Goal: Task Accomplishment & Management: Manage account settings

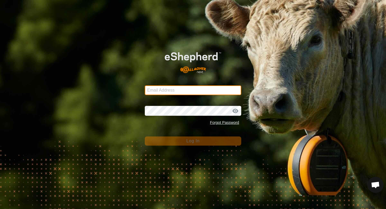
click at [189, 91] on input "Email Address" at bounding box center [193, 90] width 97 height 10
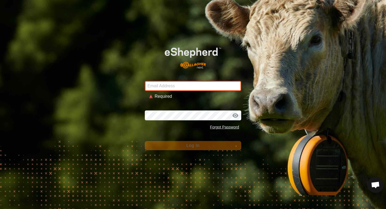
type input "[EMAIL_ADDRESS][DOMAIN_NAME]"
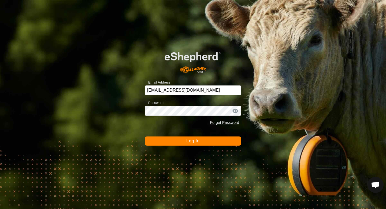
click at [201, 139] on button "Log In" at bounding box center [193, 140] width 97 height 9
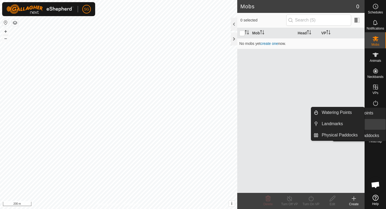
click at [380, 121] on es-infrastructure-svg-icon at bounding box center [376, 119] width 10 height 9
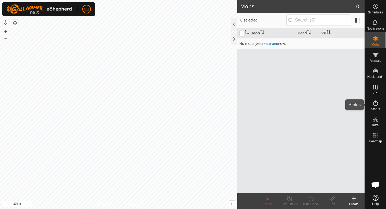
click at [372, 106] on es-activation-svg-icon at bounding box center [376, 103] width 10 height 9
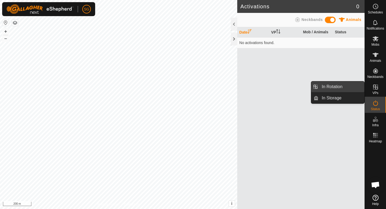
click at [355, 87] on link "In Rotation" at bounding box center [342, 86] width 46 height 11
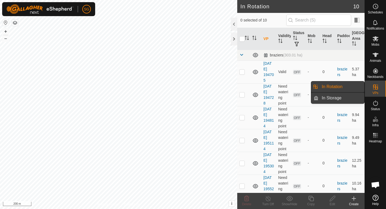
click at [356, 93] on link "In Storage" at bounding box center [342, 98] width 46 height 11
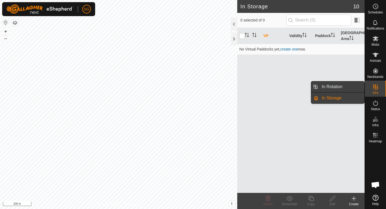
click at [357, 81] on link "In Rotation" at bounding box center [342, 86] width 46 height 11
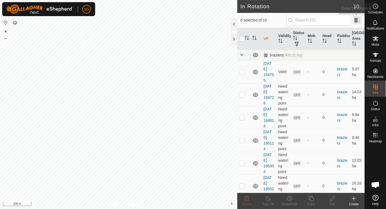
click at [359, 19] on span at bounding box center [357, 20] width 9 height 9
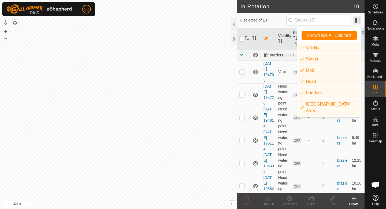
click at [359, 19] on span at bounding box center [357, 20] width 9 height 9
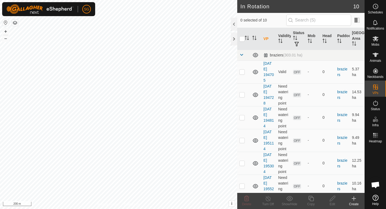
click at [357, 198] on create-svg-icon at bounding box center [353, 198] width 21 height 6
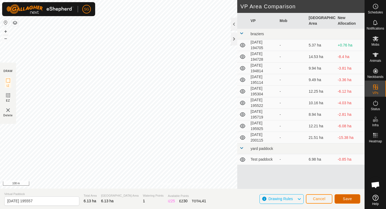
click at [351, 199] on span "Save" at bounding box center [347, 198] width 9 height 4
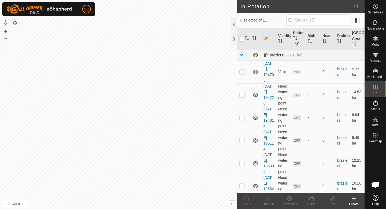
click at [354, 201] on icon at bounding box center [354, 198] width 6 height 6
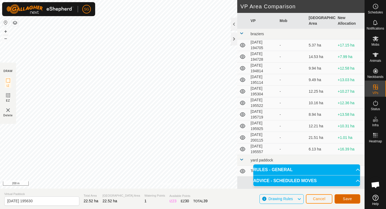
click at [345, 196] on span "Save" at bounding box center [347, 198] width 9 height 4
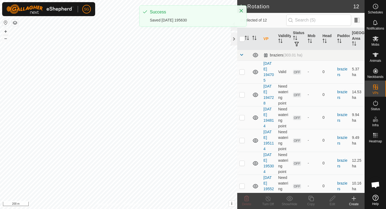
checkbox input "true"
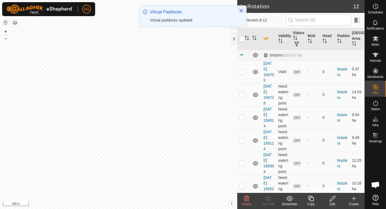
checkbox input "true"
checkbox input "false"
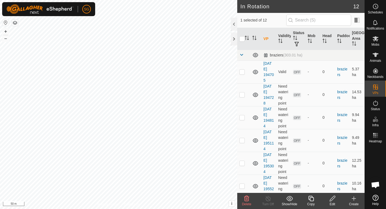
click at [337, 198] on edit-svg-icon at bounding box center [332, 198] width 21 height 6
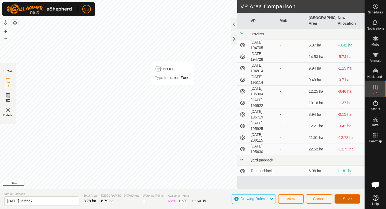
click at [345, 199] on span "Save" at bounding box center [347, 198] width 9 height 4
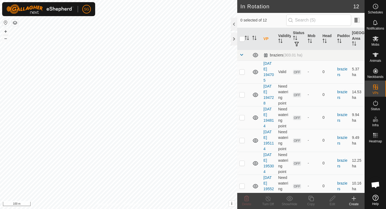
click at [356, 200] on icon at bounding box center [354, 198] width 6 height 6
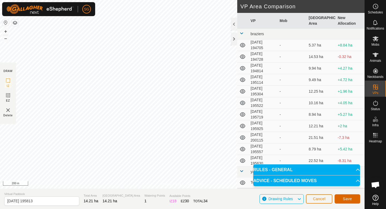
click at [349, 197] on span "Save" at bounding box center [347, 198] width 9 height 4
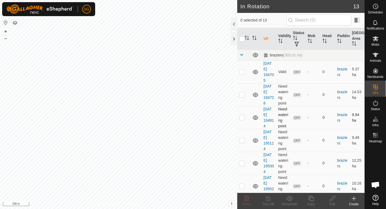
click at [237, 117] on div "In Rotation 13 0 selected of 13 VP Validity Status Mob Head Paddock Grazing Are…" at bounding box center [182, 104] width 365 height 209
checkbox input "true"
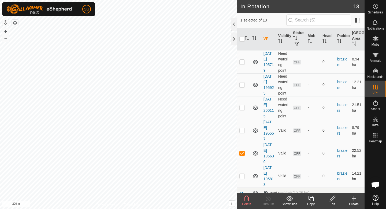
scroll to position [160, 0]
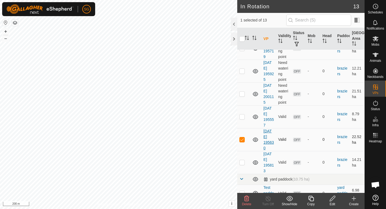
click at [271, 137] on link "[DATE] 195630" at bounding box center [269, 139] width 10 height 21
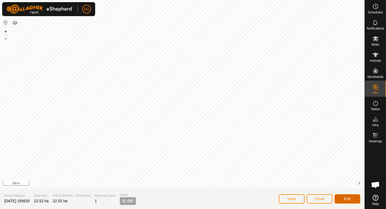
click at [346, 197] on span "Edit" at bounding box center [347, 198] width 7 height 4
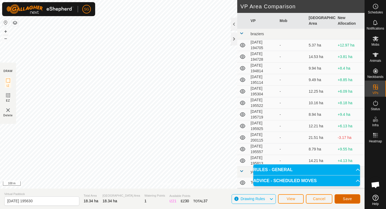
click at [349, 200] on span "Save" at bounding box center [347, 198] width 9 height 4
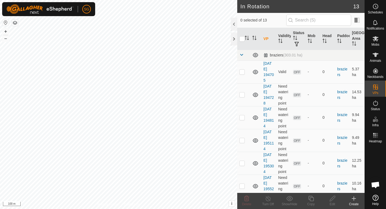
checkbox input "true"
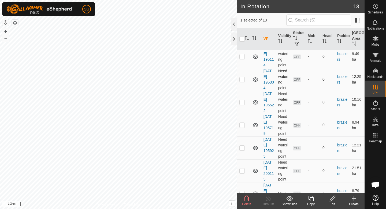
scroll to position [108, 0]
click at [267, 185] on link "[DATE] 195630" at bounding box center [269, 192] width 10 height 21
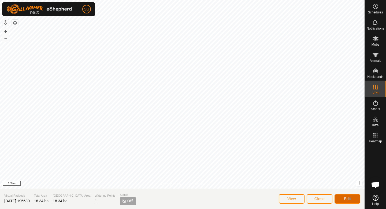
click at [344, 199] on button "Edit" at bounding box center [348, 198] width 26 height 9
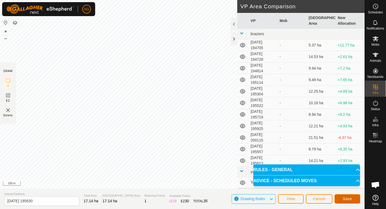
click at [343, 197] on span "Save" at bounding box center [347, 198] width 9 height 4
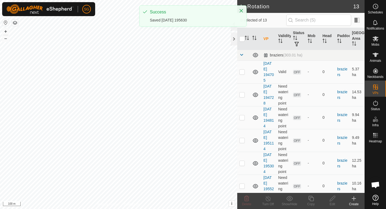
click at [357, 202] on div "Create" at bounding box center [353, 203] width 21 height 5
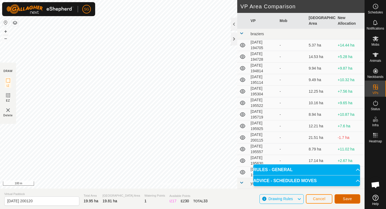
click at [350, 199] on span "Save" at bounding box center [347, 198] width 9 height 4
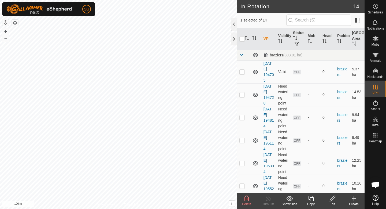
checkbox input "false"
checkbox input "true"
checkbox input "false"
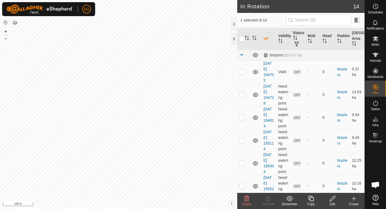
checkbox input "true"
click at [354, 204] on div "Create" at bounding box center [353, 203] width 21 height 5
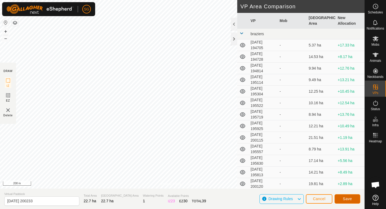
click at [352, 197] on span "Save" at bounding box center [347, 198] width 9 height 4
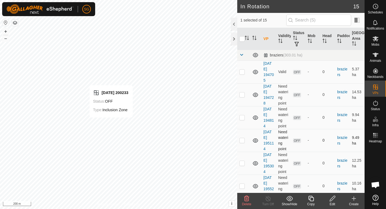
checkbox input "false"
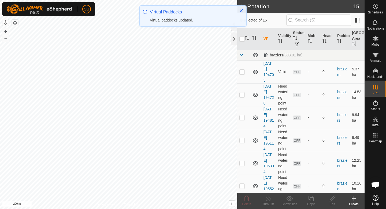
click at [359, 199] on create-svg-icon at bounding box center [353, 198] width 21 height 6
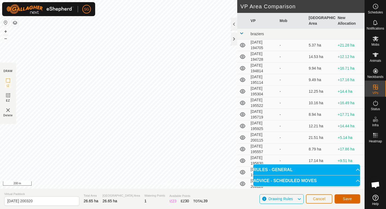
click at [344, 196] on button "Save" at bounding box center [348, 198] width 26 height 9
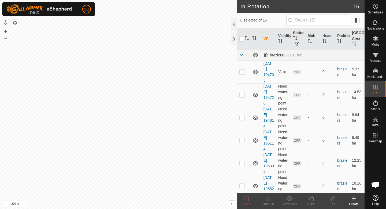
click at [350, 196] on create-svg-icon at bounding box center [353, 198] width 21 height 6
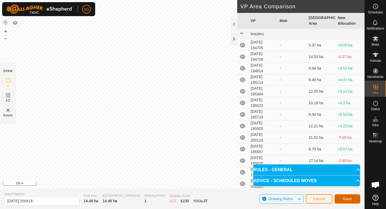
click at [346, 199] on span "Save" at bounding box center [347, 198] width 9 height 4
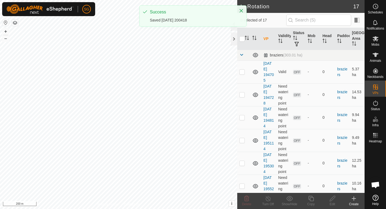
click at [356, 201] on div "Create" at bounding box center [353, 203] width 21 height 5
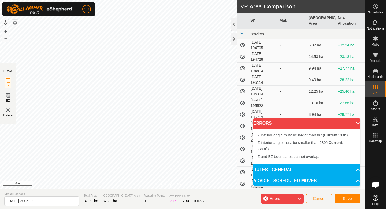
click at [294, 197] on div "Errors" at bounding box center [282, 199] width 43 height 10
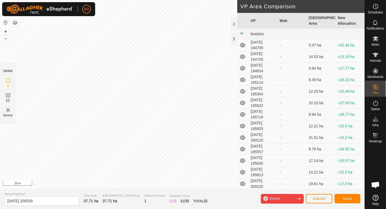
click at [294, 197] on div "Errors" at bounding box center [282, 199] width 43 height 10
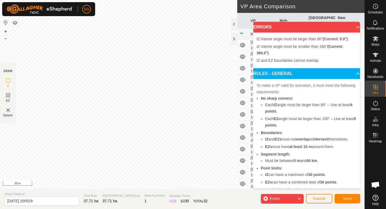
click at [130, 202] on div "Privacy Policy Contact Us + – ⇧ i This application includes HERE Maps. © 2024 H…" at bounding box center [182, 104] width 365 height 209
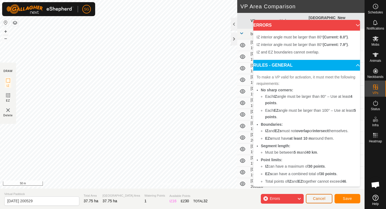
click at [319, 195] on button "Cancel" at bounding box center [319, 198] width 27 height 9
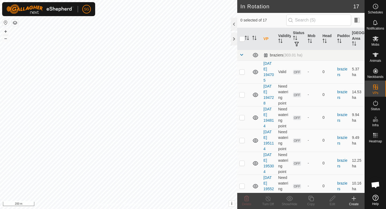
click at [353, 197] on icon at bounding box center [354, 198] width 6 height 6
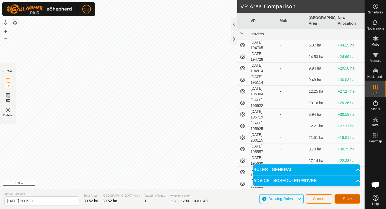
click at [343, 198] on span "Save" at bounding box center [347, 198] width 9 height 4
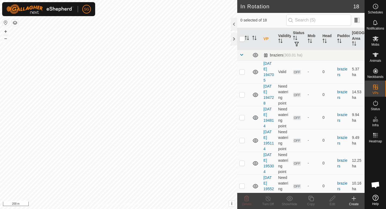
checkbox input "true"
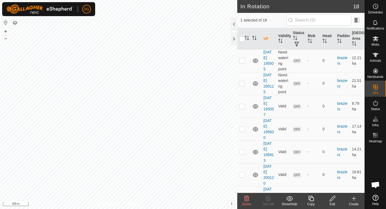
scroll to position [283, 0]
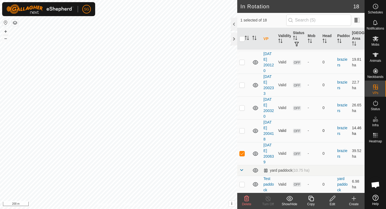
click at [251, 123] on td at bounding box center [255, 130] width 11 height 23
click at [243, 129] on p-checkbox at bounding box center [241, 130] width 5 height 4
checkbox input "true"
click at [242, 152] on p-checkbox at bounding box center [241, 153] width 5 height 4
checkbox input "false"
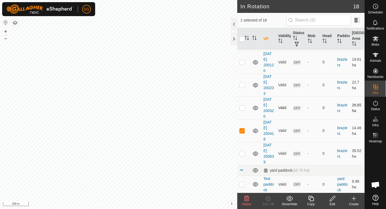
click at [243, 106] on p-checkbox at bounding box center [241, 107] width 5 height 4
checkbox input "true"
click at [243, 130] on p-checkbox at bounding box center [241, 130] width 5 height 4
checkbox input "false"
click at [243, 85] on p-checkbox at bounding box center [241, 85] width 5 height 4
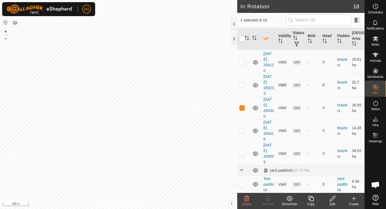
checkbox input "true"
click at [243, 107] on p-checkbox at bounding box center [241, 107] width 5 height 4
checkbox input "false"
click at [243, 84] on p-checkbox at bounding box center [241, 85] width 5 height 4
checkbox input "false"
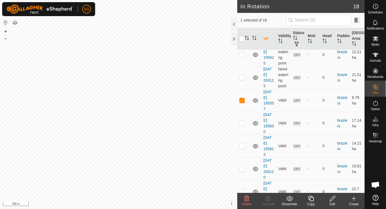
scroll to position [182, 0]
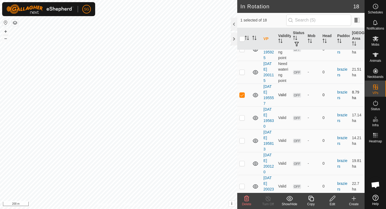
checkbox input "false"
checkbox input "true"
checkbox input "false"
click at [334, 200] on icon at bounding box center [332, 198] width 7 height 6
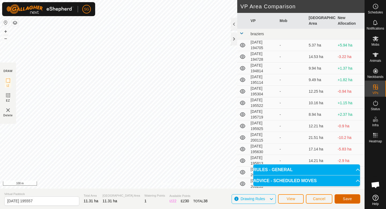
click at [345, 201] on button "Save" at bounding box center [348, 198] width 26 height 9
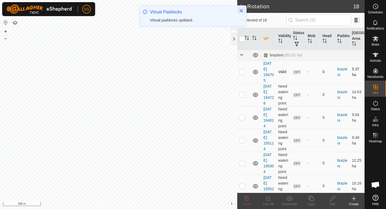
click at [244, 70] on p-checkbox at bounding box center [241, 71] width 5 height 4
checkbox input "true"
click at [243, 96] on p-checkbox at bounding box center [241, 94] width 5 height 4
checkbox input "true"
click at [238, 117] on td at bounding box center [243, 117] width 13 height 23
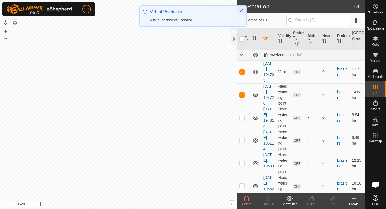
checkbox input "true"
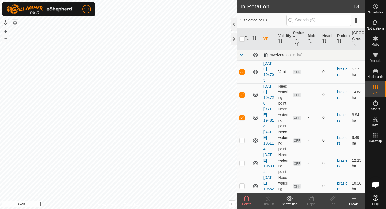
click at [239, 136] on td at bounding box center [243, 140] width 13 height 23
checkbox input "true"
click at [240, 158] on td at bounding box center [243, 162] width 13 height 23
checkbox input "true"
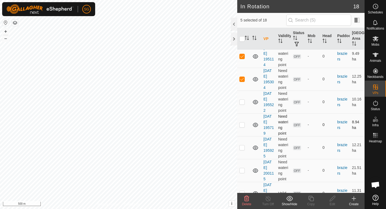
scroll to position [86, 0]
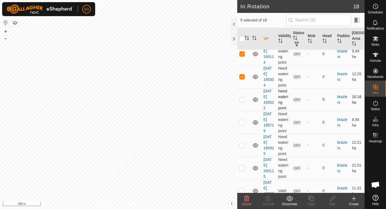
click at [242, 103] on td at bounding box center [243, 99] width 13 height 23
checkbox input "true"
click at [242, 115] on td at bounding box center [243, 122] width 13 height 23
click at [242, 119] on td at bounding box center [243, 122] width 13 height 23
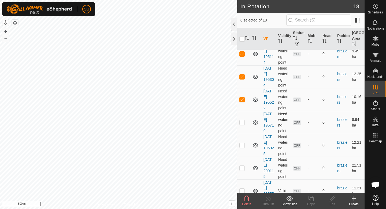
checkbox input "true"
click at [242, 150] on td at bounding box center [243, 145] width 13 height 23
checkbox input "true"
click at [245, 173] on td at bounding box center [243, 167] width 13 height 23
checkbox input "true"
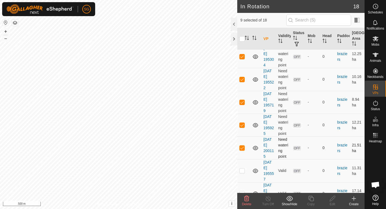
scroll to position [110, 0]
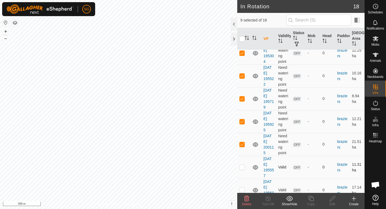
click at [241, 165] on p-checkbox at bounding box center [241, 167] width 5 height 4
checkbox input "false"
click at [244, 201] on icon at bounding box center [246, 198] width 6 height 6
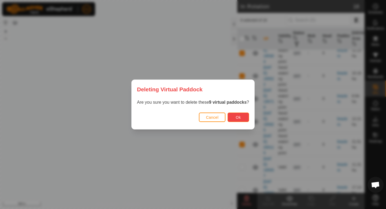
click at [242, 120] on button "Ok" at bounding box center [238, 116] width 21 height 9
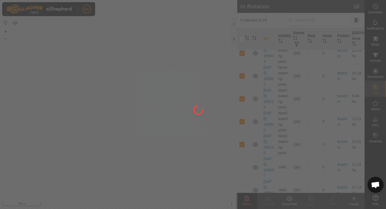
checkbox input "false"
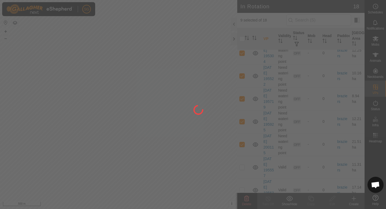
checkbox input "false"
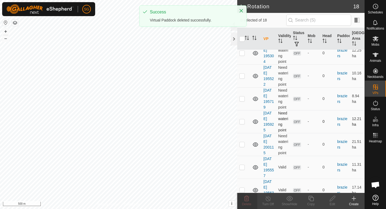
scroll to position [78, 0]
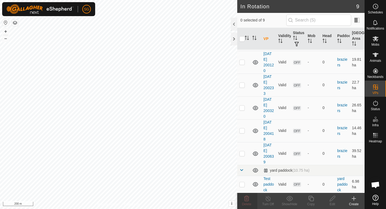
click at [353, 199] on icon at bounding box center [354, 198] width 6 height 6
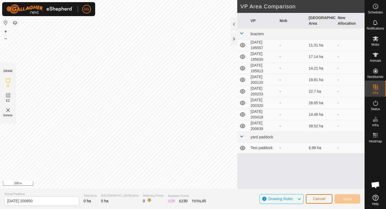
click at [319, 201] on button "Cancel" at bounding box center [319, 198] width 27 height 9
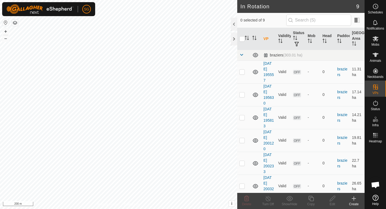
click at [354, 202] on div "Create" at bounding box center [353, 203] width 21 height 5
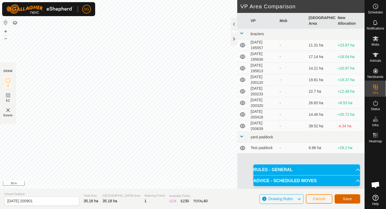
click at [347, 196] on button "Save" at bounding box center [348, 198] width 26 height 9
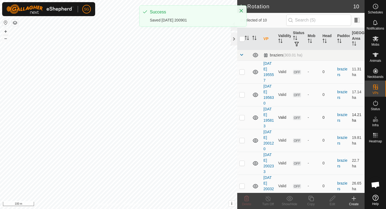
scroll to position [101, 0]
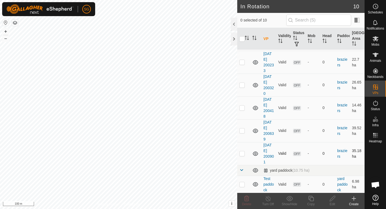
click at [244, 153] on p-checkbox at bounding box center [241, 153] width 5 height 4
checkbox input "false"
click at [353, 200] on icon at bounding box center [354, 198] width 6 height 6
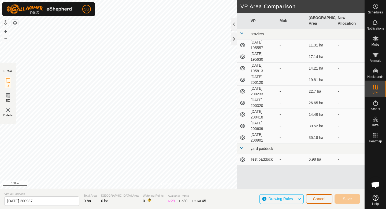
click at [313, 199] on span "Cancel" at bounding box center [319, 198] width 13 height 4
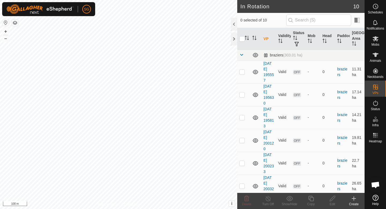
click at [355, 201] on div "Create" at bounding box center [353, 203] width 21 height 5
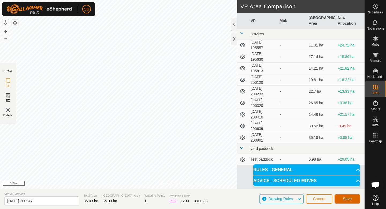
click at [346, 198] on span "Save" at bounding box center [347, 198] width 9 height 4
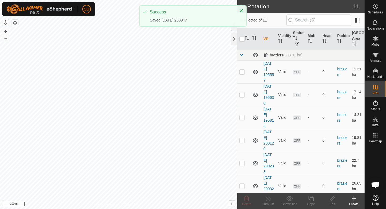
click at [352, 200] on icon at bounding box center [354, 198] width 6 height 6
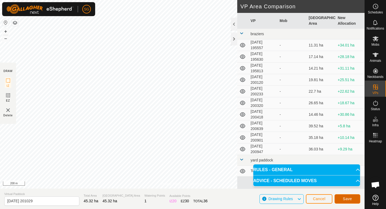
click at [347, 198] on span "Save" at bounding box center [347, 198] width 9 height 4
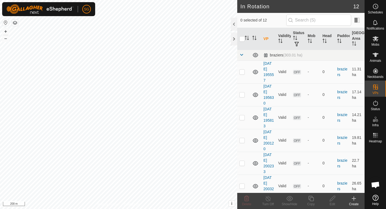
checkbox input "true"
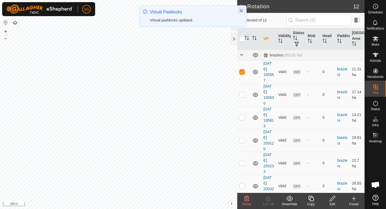
checkbox input "false"
checkbox input "true"
checkbox input "false"
checkbox input "true"
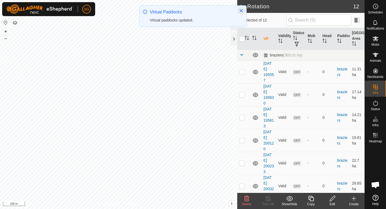
checkbox input "false"
checkbox input "true"
checkbox input "false"
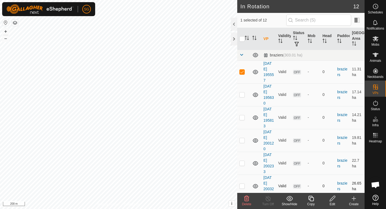
checkbox input "false"
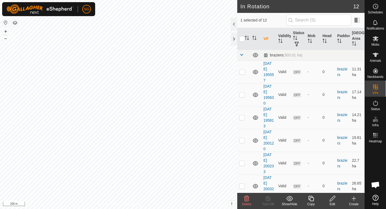
checkbox input "false"
checkbox input "true"
click at [355, 201] on icon at bounding box center [354, 198] width 6 height 6
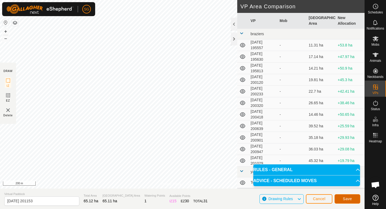
click at [352, 198] on button "Save" at bounding box center [348, 198] width 26 height 9
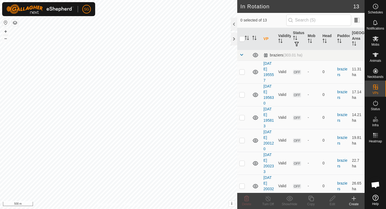
checkbox input "true"
checkbox input "false"
checkbox input "true"
checkbox input "false"
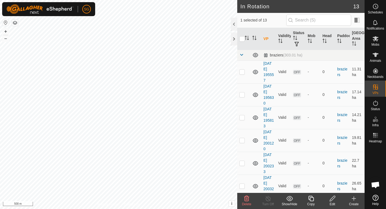
checkbox input "true"
checkbox input "false"
checkbox input "true"
checkbox input "false"
checkbox input "true"
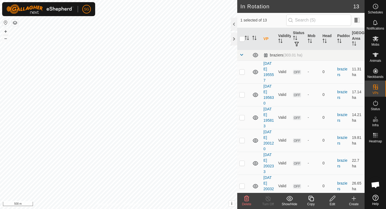
checkbox input "false"
checkbox input "true"
checkbox input "false"
checkbox input "true"
checkbox input "false"
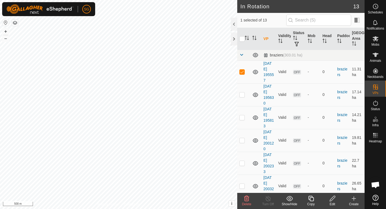
checkbox input "false"
checkbox input "true"
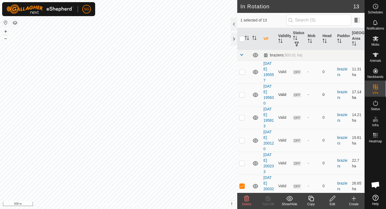
click at [261, 86] on div "In Rotation 13 1 selected of 13 VP Validity Status Mob Head Paddock Grazing Are…" at bounding box center [182, 104] width 365 height 209
click at [357, 202] on div "Create" at bounding box center [353, 203] width 21 height 5
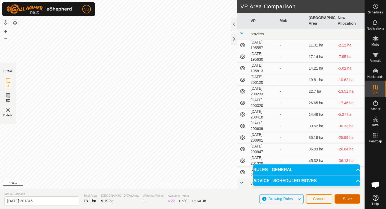
click at [351, 197] on span "Save" at bounding box center [347, 198] width 9 height 4
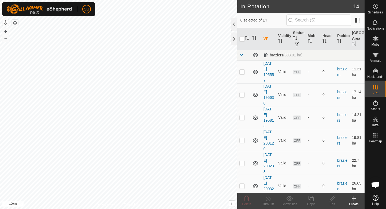
click at [354, 200] on icon at bounding box center [354, 198] width 6 height 6
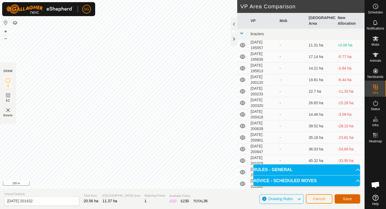
click at [342, 201] on button "Save" at bounding box center [348, 198] width 26 height 9
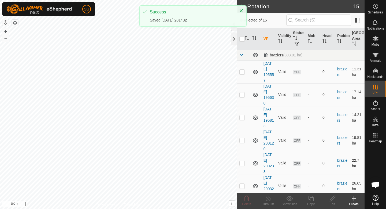
checkbox input "true"
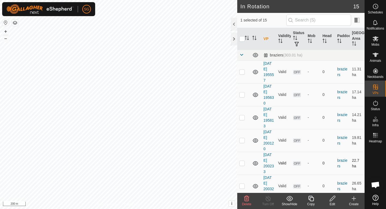
checkbox input "true"
checkbox input "false"
checkbox input "true"
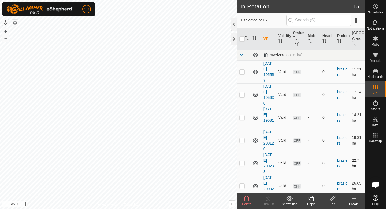
checkbox input "false"
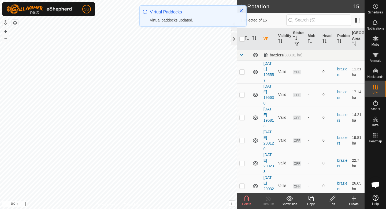
checkbox input "true"
checkbox input "false"
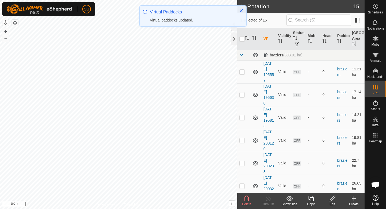
checkbox input "true"
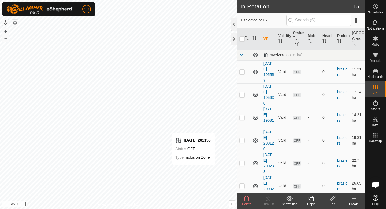
scroll to position [225, 0]
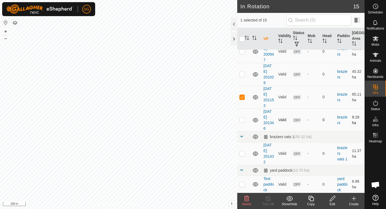
click at [241, 120] on p-checkbox at bounding box center [241, 119] width 5 height 4
click at [242, 120] on p-checkbox at bounding box center [241, 119] width 5 height 4
click at [243, 120] on p-checkbox at bounding box center [241, 119] width 5 height 4
checkbox input "false"
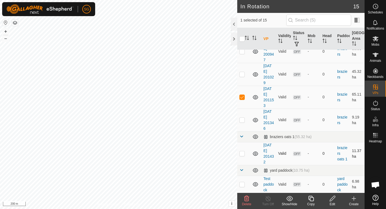
click at [242, 152] on p-checkbox at bounding box center [241, 153] width 5 height 4
checkbox input "true"
click at [340, 119] on td "braziers" at bounding box center [342, 119] width 15 height 23
click at [341, 119] on link "braziers" at bounding box center [342, 120] width 10 height 10
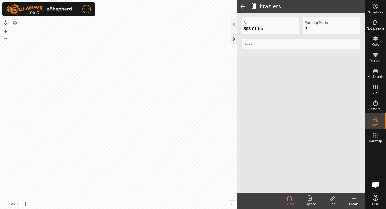
click at [234, 36] on div at bounding box center [234, 38] width 6 height 13
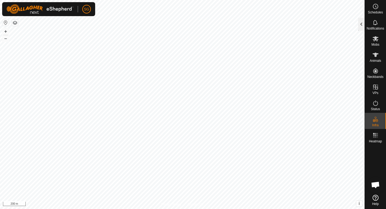
click at [361, 26] on div at bounding box center [361, 24] width 6 height 13
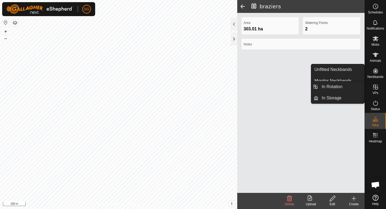
click at [357, 86] on link "In Rotation" at bounding box center [342, 86] width 46 height 11
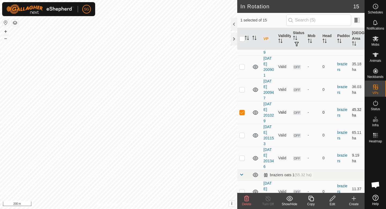
scroll to position [188, 0]
checkbox input "false"
checkbox input "true"
click at [334, 200] on icon at bounding box center [332, 198] width 7 height 6
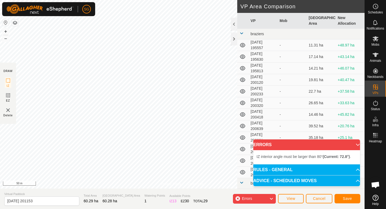
click at [154, 0] on html "SG Schedules Notifications Mobs Animals Neckbands VPs Status Infra Heatmap Help…" at bounding box center [193, 104] width 386 height 209
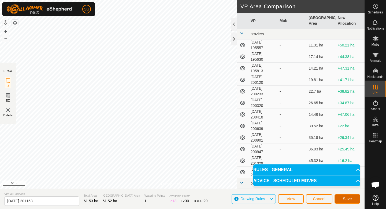
click at [346, 198] on span "Save" at bounding box center [347, 198] width 9 height 4
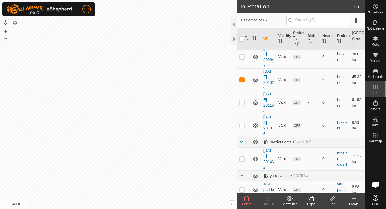
scroll to position [221, 0]
checkbox input "false"
checkbox input "true"
click at [361, 204] on div "Create" at bounding box center [353, 203] width 21 height 5
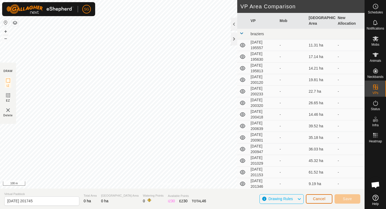
click at [315, 199] on span "Cancel" at bounding box center [319, 198] width 13 height 4
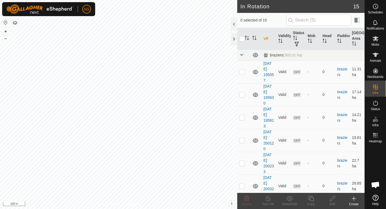
checkbox input "true"
click at [335, 200] on icon at bounding box center [332, 198] width 7 height 6
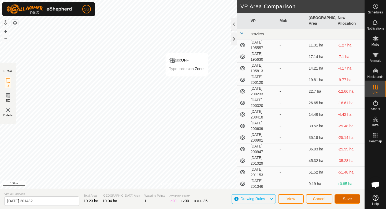
click at [351, 197] on span "Save" at bounding box center [347, 198] width 9 height 4
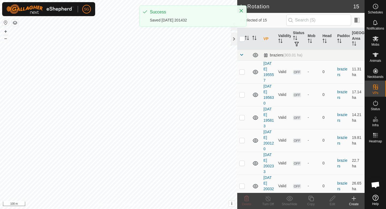
click at [350, 200] on create-svg-icon at bounding box center [353, 198] width 21 height 6
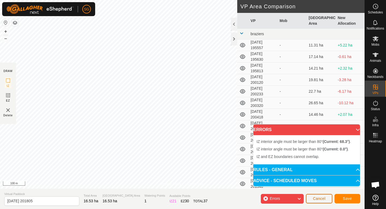
click at [314, 197] on span "Cancel" at bounding box center [319, 198] width 13 height 4
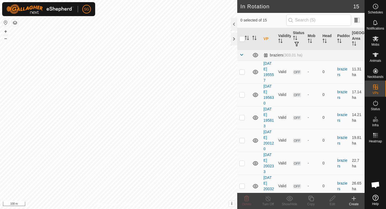
click at [352, 199] on icon at bounding box center [354, 198] width 6 height 6
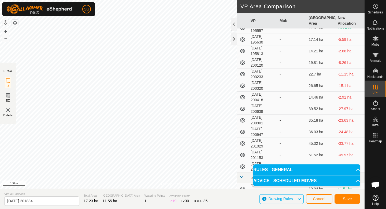
scroll to position [45, 0]
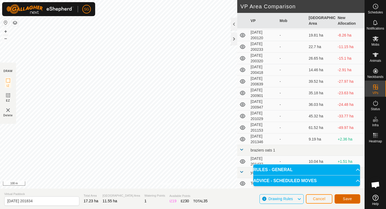
click at [344, 198] on span "Save" at bounding box center [347, 198] width 9 height 4
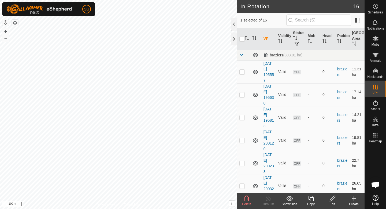
checkbox input "false"
checkbox input "true"
checkbox input "false"
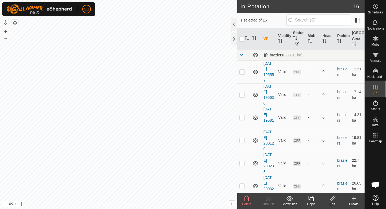
checkbox input "false"
checkbox input "true"
checkbox input "false"
checkbox input "true"
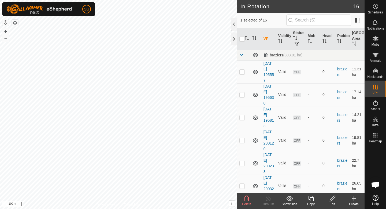
checkbox input "false"
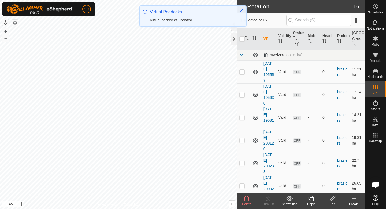
click at [352, 199] on icon at bounding box center [354, 198] width 6 height 6
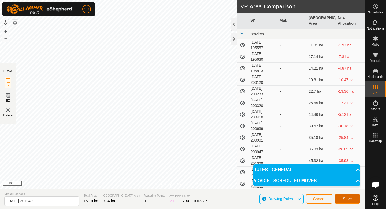
click at [348, 200] on span "Save" at bounding box center [347, 198] width 9 height 4
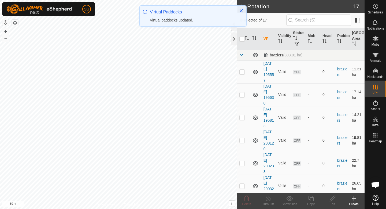
click at [243, 140] on div "In Rotation 17 0 selected of 17 VP Validity Status Mob Head Paddock Grazing Are…" at bounding box center [182, 104] width 365 height 209
click at [370, 105] on div "Status" at bounding box center [375, 105] width 21 height 16
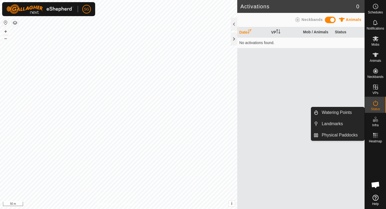
click at [380, 118] on es-infrastructure-svg-icon at bounding box center [376, 119] width 10 height 9
click at [352, 125] on link "Landmarks" at bounding box center [342, 123] width 46 height 11
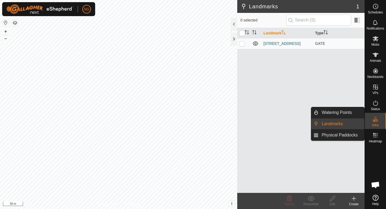
click at [345, 124] on link "Landmarks" at bounding box center [342, 123] width 46 height 11
click at [342, 133] on link "Physical Paddocks" at bounding box center [342, 135] width 46 height 11
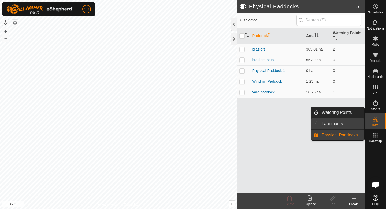
click at [335, 124] on link "Landmarks" at bounding box center [342, 123] width 46 height 11
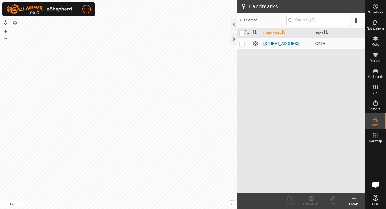
click at [355, 201] on div "Create" at bounding box center [353, 203] width 21 height 5
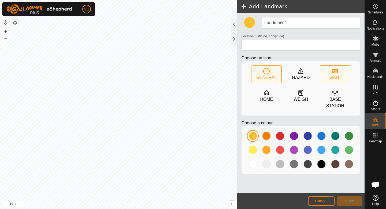
click at [330, 76] on div "GATE" at bounding box center [335, 77] width 11 height 6
click at [281, 138] on div at bounding box center [280, 135] width 9 height 9
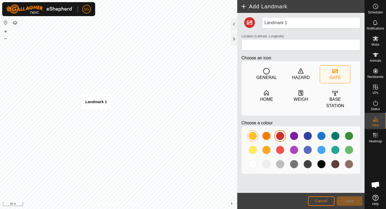
type input "-29.591789, 149.748498"
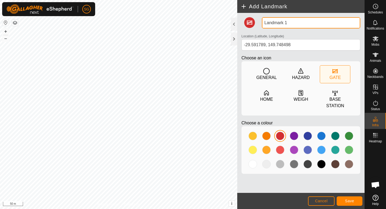
click at [301, 24] on input "Landmark 1" at bounding box center [311, 22] width 98 height 11
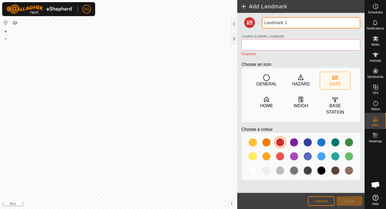
click at [302, 23] on input "Landmark 1" at bounding box center [311, 22] width 98 height 11
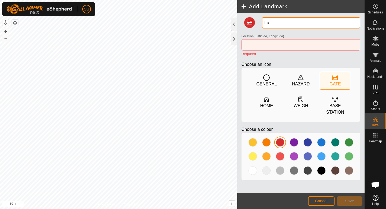
type input "L"
type input "[STREET_ADDRESS]"
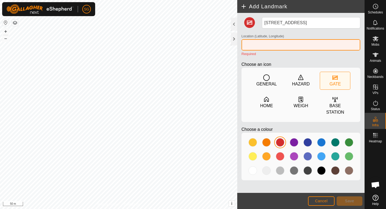
click at [305, 42] on input "Location (Latitude, Longitude)" at bounding box center [301, 44] width 119 height 11
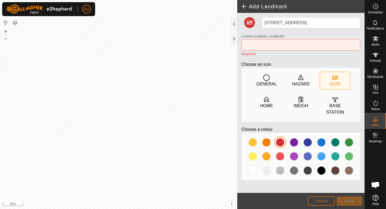
click at [319, 199] on span "Cancel" at bounding box center [321, 200] width 13 height 4
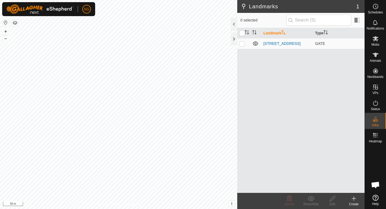
click at [351, 200] on icon at bounding box center [354, 198] width 6 height 6
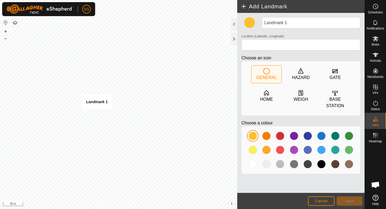
type input "-29.591789, 149.748520"
click at [280, 135] on div at bounding box center [280, 135] width 9 height 9
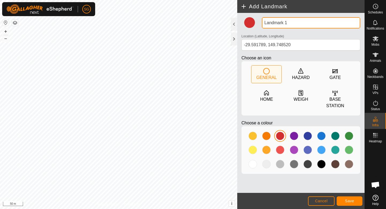
drag, startPoint x: 288, startPoint y: 22, endPoint x: 254, endPoint y: 22, distance: 34.1
click at [254, 22] on div "Landmark 1 Location (Latitude, Longitude) [GEOGRAPHIC_DATA] Choose an icon GENE…" at bounding box center [300, 97] width 123 height 161
click at [276, 23] on input "[STREET_ADDRESS]" at bounding box center [311, 22] width 98 height 11
type input "oats Gate 3"
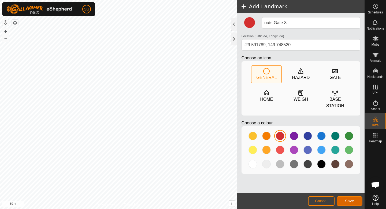
click at [348, 200] on span "Save" at bounding box center [349, 200] width 9 height 4
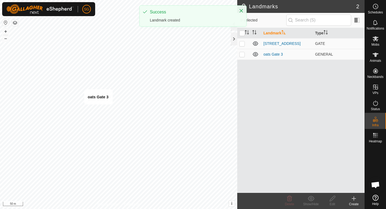
checkbox input "true"
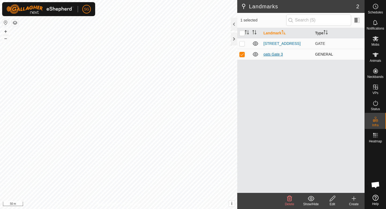
click at [275, 54] on link "oats Gate 3" at bounding box center [273, 54] width 19 height 4
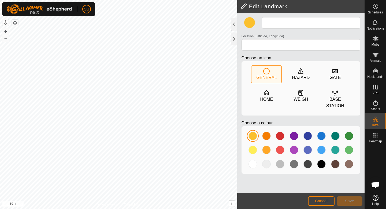
type input "oats Gate 3"
type input "-29.591789, 149.748520"
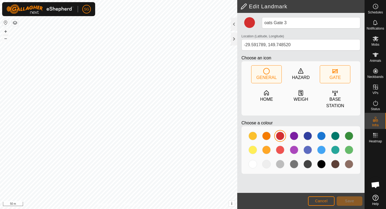
click at [332, 75] on div "GATE" at bounding box center [335, 77] width 11 height 6
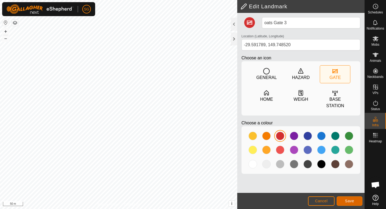
click at [347, 201] on span "Save" at bounding box center [349, 200] width 9 height 4
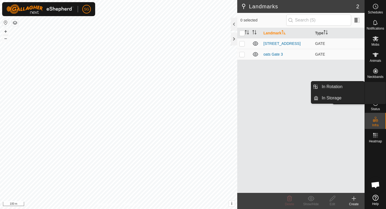
click at [375, 89] on icon at bounding box center [375, 87] width 6 height 6
click at [336, 85] on link "In Rotation" at bounding box center [342, 86] width 46 height 11
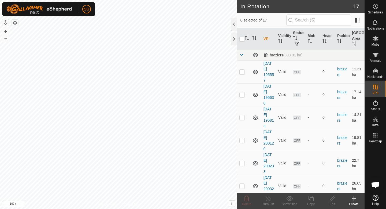
click at [353, 198] on icon at bounding box center [354, 198] width 4 height 0
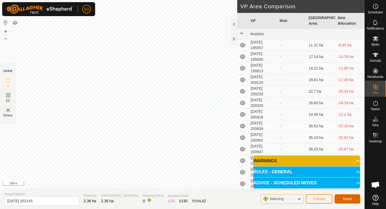
click at [347, 197] on span "Save" at bounding box center [347, 198] width 9 height 4
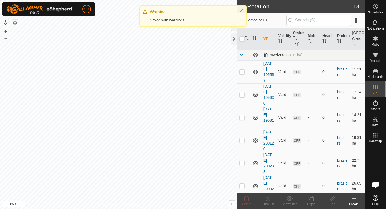
click at [352, 202] on div "Create" at bounding box center [353, 203] width 21 height 5
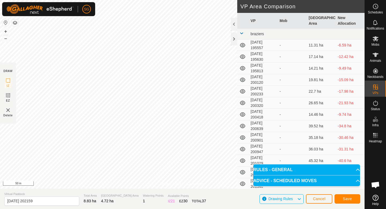
click at [151, 199] on div "Privacy Policy Contact Us + – ⇧ i This application includes HERE Maps. © 2024 H…" at bounding box center [182, 104] width 365 height 209
click at [344, 197] on span "Save" at bounding box center [347, 198] width 9 height 4
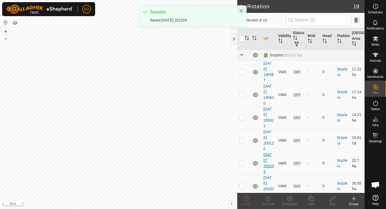
click at [266, 160] on div "In Rotation 19 0 selected of 19 VP Validity Status Mob Head Paddock Grazing Are…" at bounding box center [182, 104] width 365 height 209
checkbox input "true"
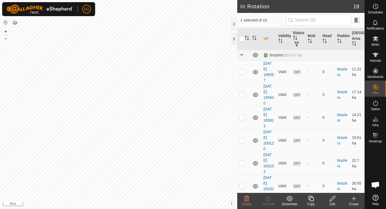
click at [335, 198] on icon at bounding box center [332, 198] width 7 height 6
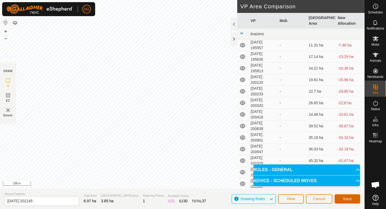
click at [351, 197] on span "Save" at bounding box center [347, 198] width 9 height 4
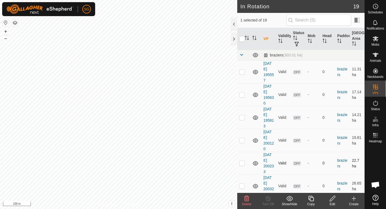
checkbox input "false"
checkbox input "true"
click at [353, 199] on icon at bounding box center [354, 198] width 6 height 6
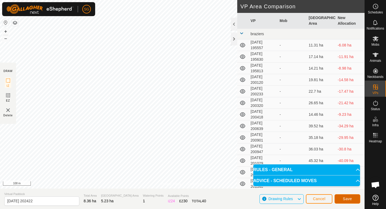
click at [349, 199] on span "Save" at bounding box center [347, 198] width 9 height 4
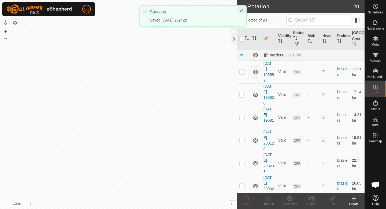
checkbox input "true"
checkbox input "false"
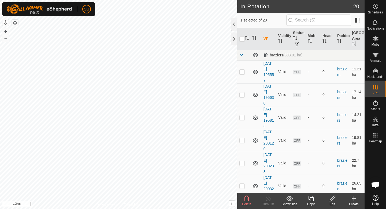
click at [331, 200] on icon at bounding box center [332, 197] width 5 height 5
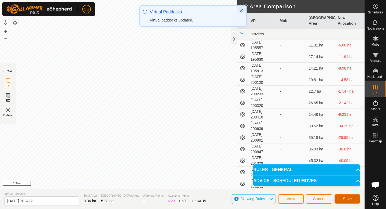
click at [339, 199] on button "Save" at bounding box center [348, 198] width 26 height 9
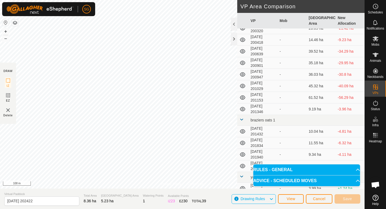
scroll to position [91, 0]
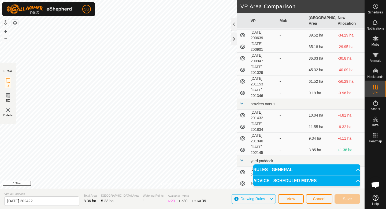
click at [351, 206] on section "Virtual Paddock [DATE] 202422 Total Area 8.36 ha Grazing Area 5.23 ha Watering …" at bounding box center [182, 198] width 365 height 20
click at [295, 199] on span "View" at bounding box center [291, 198] width 9 height 4
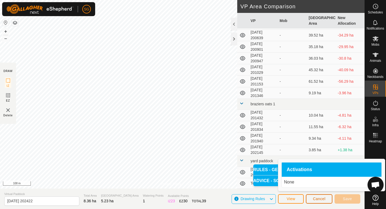
click at [320, 198] on span "Cancel" at bounding box center [319, 198] width 13 height 4
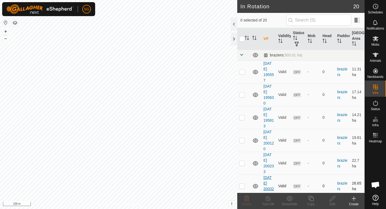
checkbox input "true"
click at [330, 199] on icon at bounding box center [332, 198] width 7 height 6
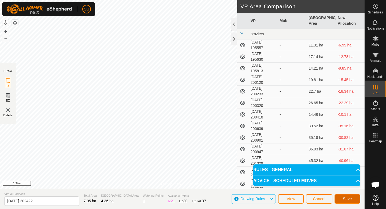
click at [349, 199] on span "Save" at bounding box center [347, 198] width 9 height 4
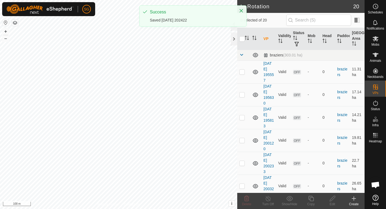
click at [357, 199] on icon at bounding box center [354, 198] width 6 height 6
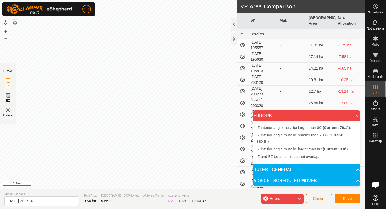
click at [320, 195] on button "Cancel" at bounding box center [319, 198] width 27 height 9
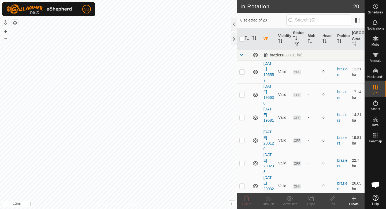
click at [353, 201] on icon at bounding box center [354, 198] width 6 height 6
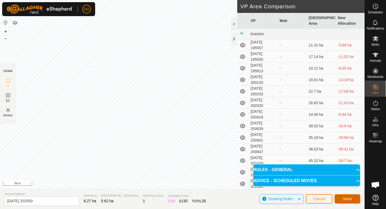
click at [346, 198] on span "Save" at bounding box center [347, 198] width 9 height 4
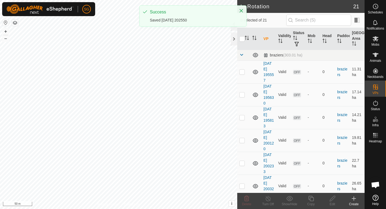
checkbox input "true"
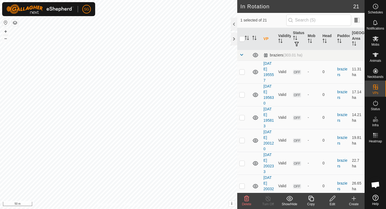
checkbox input "true"
checkbox input "false"
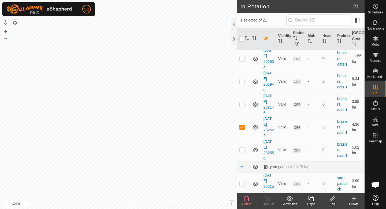
scroll to position [362, 0]
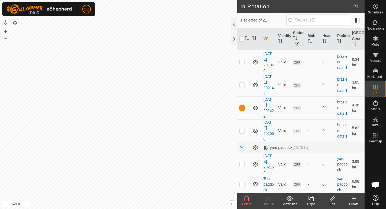
click at [243, 128] on td at bounding box center [243, 130] width 13 height 23
checkbox input "true"
click at [240, 164] on p-checkbox at bounding box center [241, 164] width 5 height 4
checkbox input "true"
click at [242, 183] on p-checkbox at bounding box center [241, 184] width 5 height 4
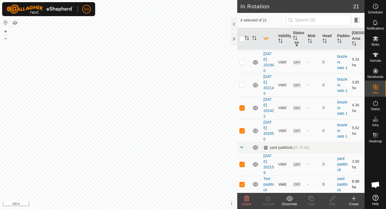
click at [242, 183] on p-checkbox at bounding box center [241, 184] width 5 height 4
checkbox input "false"
click at [241, 167] on td at bounding box center [243, 164] width 13 height 23
checkbox input "false"
click at [237, 132] on td at bounding box center [243, 130] width 13 height 23
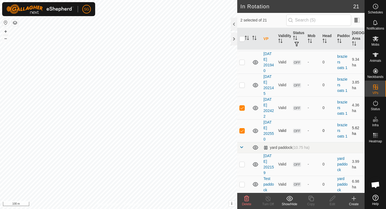
checkbox input "false"
click at [240, 113] on td at bounding box center [243, 107] width 13 height 23
checkbox input "false"
click at [241, 85] on p-checkbox at bounding box center [241, 85] width 5 height 4
checkbox input "true"
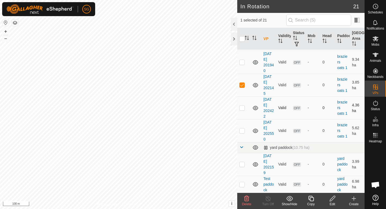
click at [242, 107] on p-checkbox at bounding box center [241, 107] width 5 height 4
checkbox input "true"
click at [242, 129] on p-checkbox at bounding box center [241, 130] width 5 height 4
checkbox input "true"
click at [243, 166] on td at bounding box center [243, 164] width 13 height 23
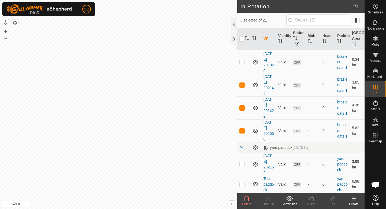
checkbox input "true"
click at [244, 182] on p-checkbox at bounding box center [241, 184] width 5 height 4
click at [242, 181] on td at bounding box center [243, 183] width 13 height 17
checkbox input "false"
click at [242, 160] on td at bounding box center [243, 164] width 13 height 23
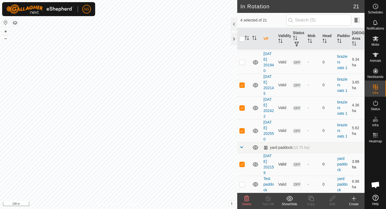
checkbox input "false"
click at [240, 131] on p-checkbox at bounding box center [241, 130] width 5 height 4
checkbox input "false"
click at [243, 107] on p-checkbox at bounding box center [241, 107] width 5 height 4
checkbox input "false"
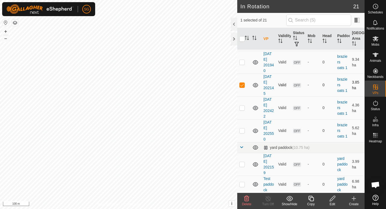
click at [242, 84] on p-checkbox at bounding box center [241, 85] width 5 height 4
checkbox input "false"
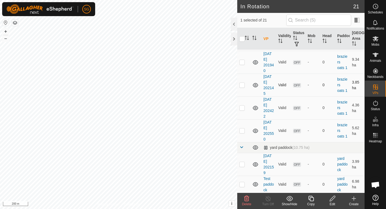
checkbox input "true"
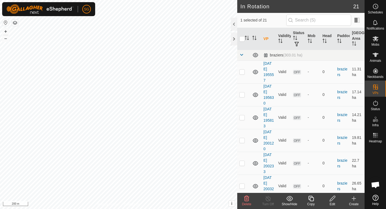
checkbox input "true"
checkbox input "false"
checkbox input "true"
checkbox input "false"
checkbox input "true"
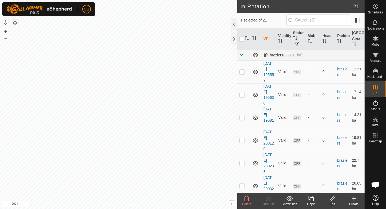
checkbox input "false"
checkbox input "true"
checkbox input "false"
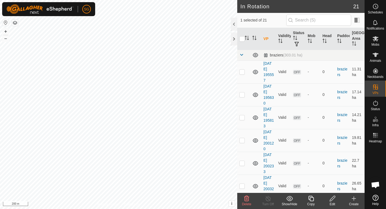
checkbox input "false"
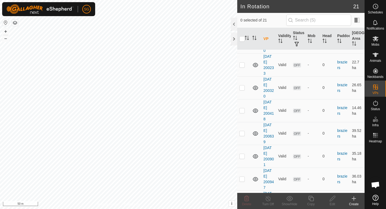
scroll to position [189, 0]
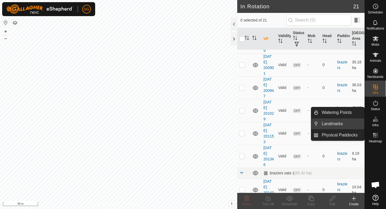
click at [357, 126] on link "Landmarks" at bounding box center [342, 123] width 46 height 11
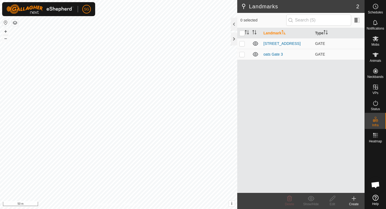
click at [356, 198] on icon at bounding box center [354, 198] width 6 height 6
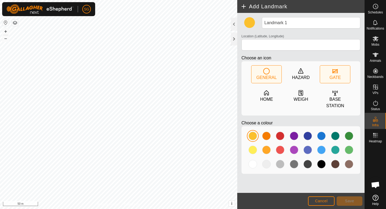
click at [337, 74] on icon at bounding box center [335, 71] width 6 height 6
click at [280, 137] on div at bounding box center [280, 135] width 9 height 9
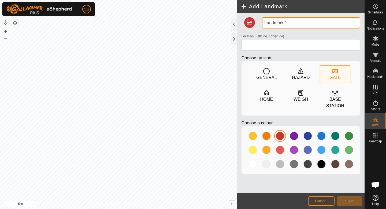
drag, startPoint x: 289, startPoint y: 24, endPoint x: 265, endPoint y: 26, distance: 24.0
click at [265, 26] on input "Landmark 1" at bounding box center [311, 22] width 98 height 11
type input "OATS GATE 4"
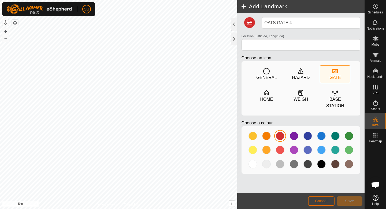
click at [323, 201] on span "Cancel" at bounding box center [321, 200] width 13 height 4
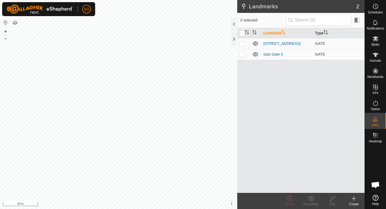
click at [357, 202] on div "Create" at bounding box center [353, 203] width 21 height 5
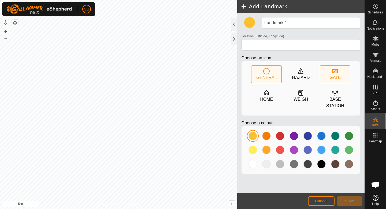
click at [330, 75] on div "GATE" at bounding box center [335, 77] width 11 height 6
click at [284, 135] on div at bounding box center [280, 135] width 9 height 9
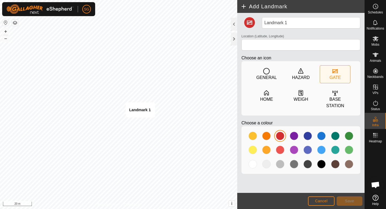
type input "-29.591780, 149.750671"
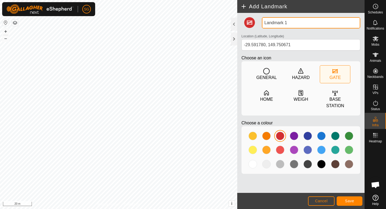
drag, startPoint x: 292, startPoint y: 26, endPoint x: 269, endPoint y: 20, distance: 23.4
click at [269, 20] on input "Landmark 1" at bounding box center [311, 22] width 98 height 11
type input "L"
type input "Oats Gate 4"
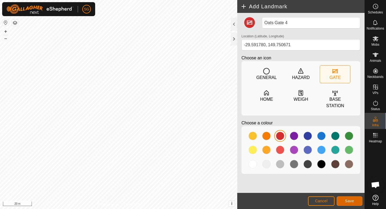
click at [347, 199] on span "Save" at bounding box center [349, 200] width 9 height 4
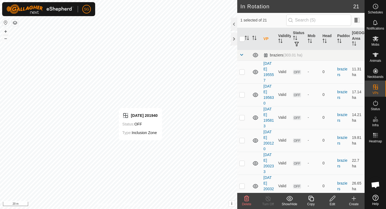
checkbox input "false"
checkbox input "true"
click at [376, 104] on icon at bounding box center [375, 103] width 6 height 6
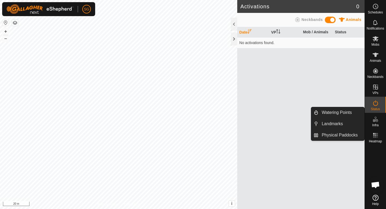
click at [374, 120] on icon at bounding box center [375, 119] width 6 height 6
click at [349, 122] on link "Landmarks" at bounding box center [342, 123] width 46 height 11
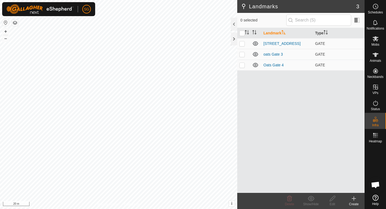
click at [350, 195] on create-svg-icon at bounding box center [353, 198] width 21 height 6
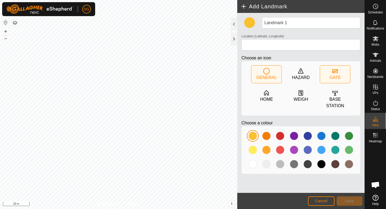
click at [328, 69] on div "GATE" at bounding box center [335, 73] width 30 height 17
type input "-29.586801, 149.755061"
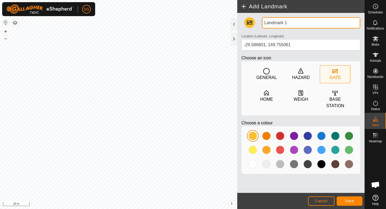
drag, startPoint x: 291, startPoint y: 19, endPoint x: 295, endPoint y: 24, distance: 6.3
click at [295, 24] on input "Landmark 1" at bounding box center [311, 22] width 98 height 11
type input "Oats Gate 2"
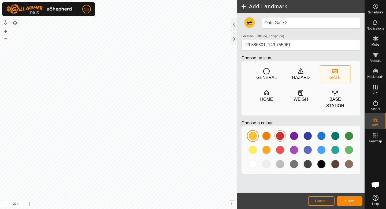
click at [280, 137] on div at bounding box center [280, 135] width 9 height 9
click at [355, 199] on button "Save" at bounding box center [350, 200] width 26 height 9
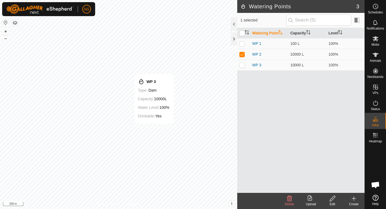
checkbox input "false"
checkbox input "true"
checkbox input "false"
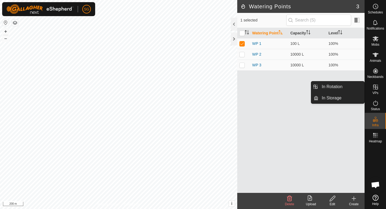
click at [382, 87] on div "VPs" at bounding box center [375, 88] width 21 height 16
click at [350, 89] on link "In Rotation" at bounding box center [342, 86] width 46 height 11
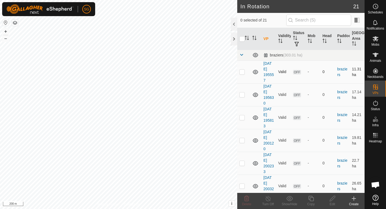
click at [244, 72] on p-checkbox at bounding box center [241, 71] width 5 height 4
checkbox input "false"
click at [266, 69] on link "[DATE] 195557" at bounding box center [269, 71] width 10 height 21
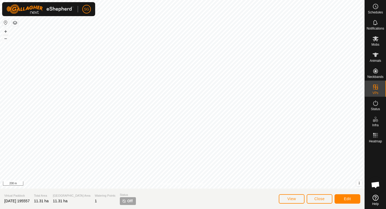
click at [127, 201] on span "Off" at bounding box center [129, 201] width 5 height 6
click at [373, 56] on icon at bounding box center [375, 54] width 6 height 6
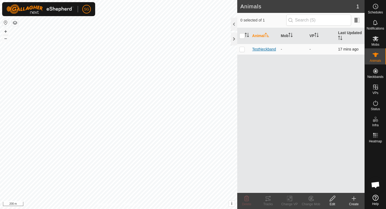
click at [269, 51] on span "TestNeckband" at bounding box center [264, 49] width 24 height 6
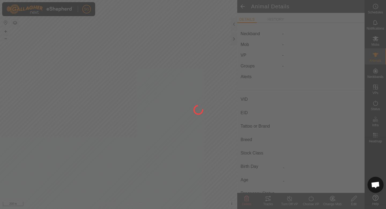
type input "TestNeckband"
type input "-"
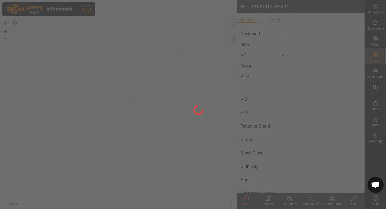
type input "0 kg"
type input "-"
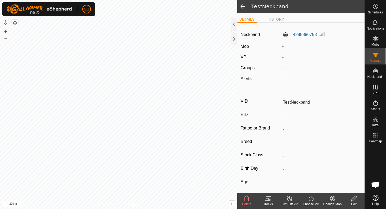
click at [244, 6] on span at bounding box center [242, 6] width 11 height 13
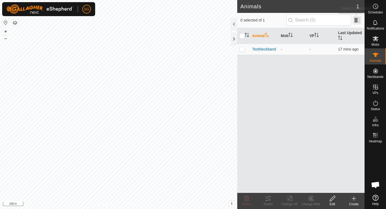
click at [354, 18] on span at bounding box center [357, 20] width 9 height 9
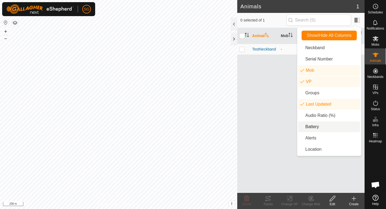
click at [320, 124] on li "Battery" at bounding box center [329, 126] width 62 height 11
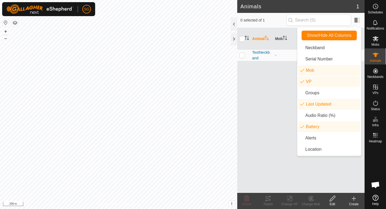
click at [280, 125] on div "Animal Mob VP Last Updated Battery TestNeckband - - 17 mins ago -" at bounding box center [300, 110] width 127 height 165
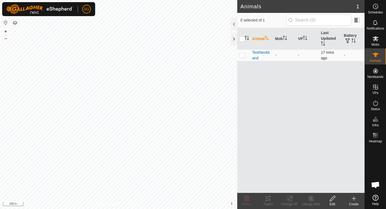
click at [345, 57] on td "-" at bounding box center [353, 55] width 23 height 12
click at [347, 47] on th "Battery" at bounding box center [353, 39] width 23 height 22
click at [347, 54] on td "-" at bounding box center [353, 55] width 23 height 12
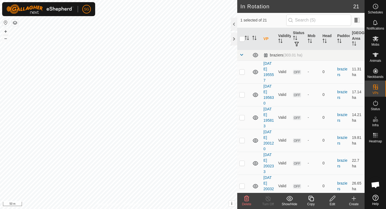
checkbox input "true"
checkbox input "false"
checkbox input "true"
checkbox input "false"
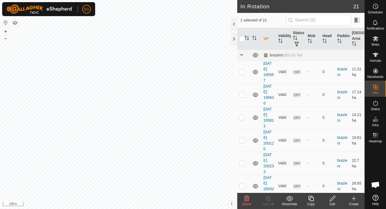
checkbox input "false"
checkbox input "true"
checkbox input "false"
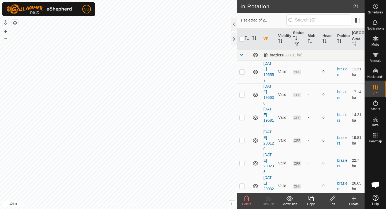
checkbox input "true"
